Goal: Task Accomplishment & Management: Complete application form

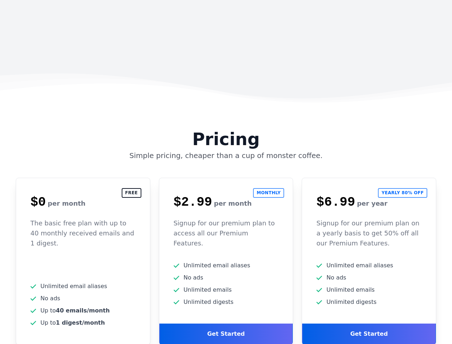
click at [226, 323] on div "Get Started" at bounding box center [226, 333] width 134 height 21
